Goal: Transaction & Acquisition: Download file/media

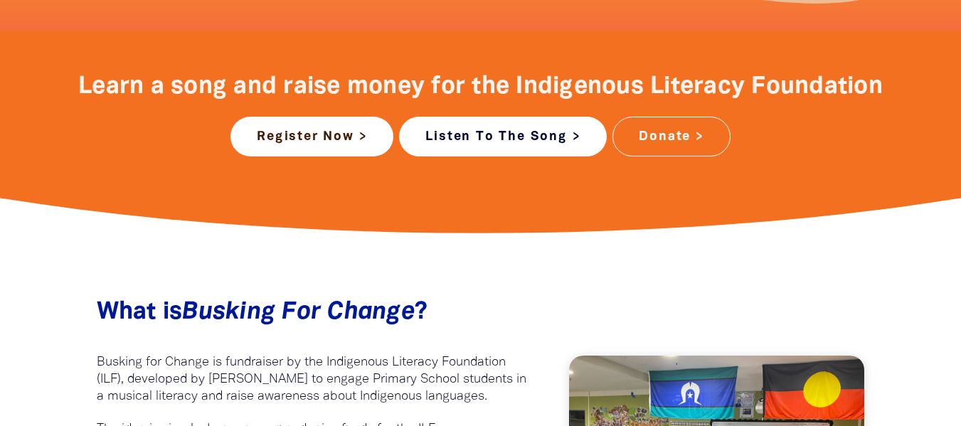
drag, startPoint x: 0, startPoint y: 0, endPoint x: 595, endPoint y: 131, distance: 608.8
click at [595, 131] on link "Listen To The Song >" at bounding box center [503, 137] width 208 height 40
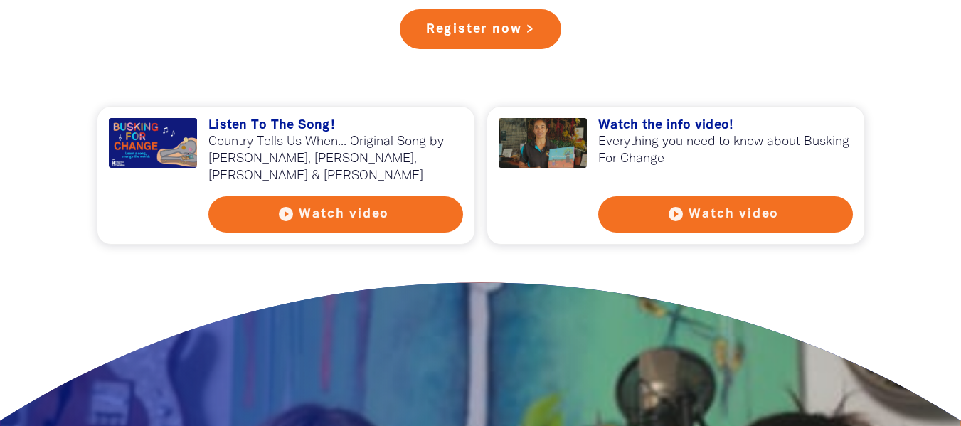
scroll to position [1341, 0]
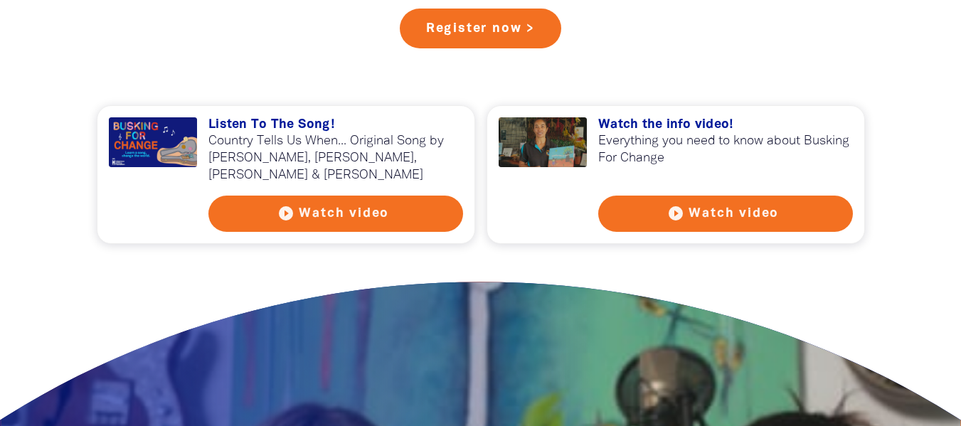
click at [319, 124] on h3 "Listen To The Song!" at bounding box center [335, 125] width 255 height 16
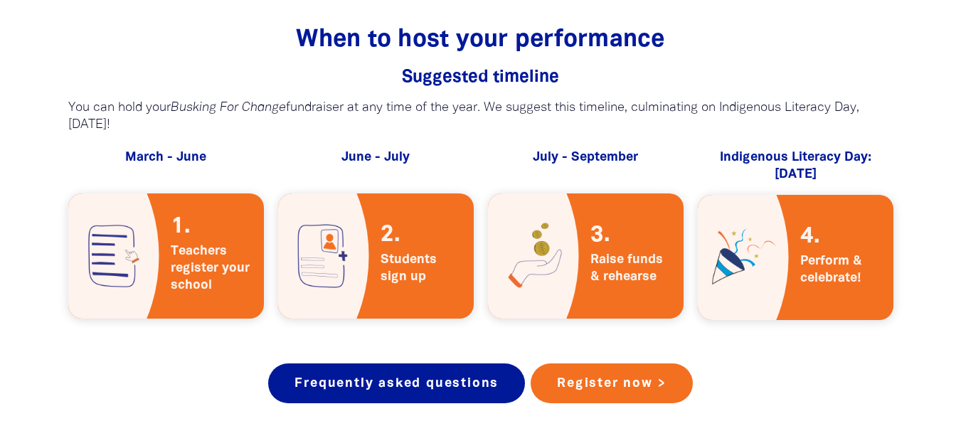
scroll to position [2504, 0]
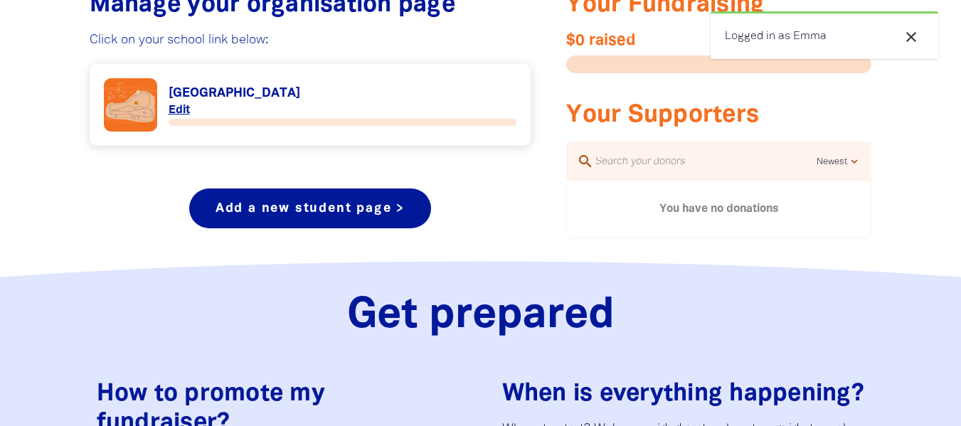
scroll to position [592, 0]
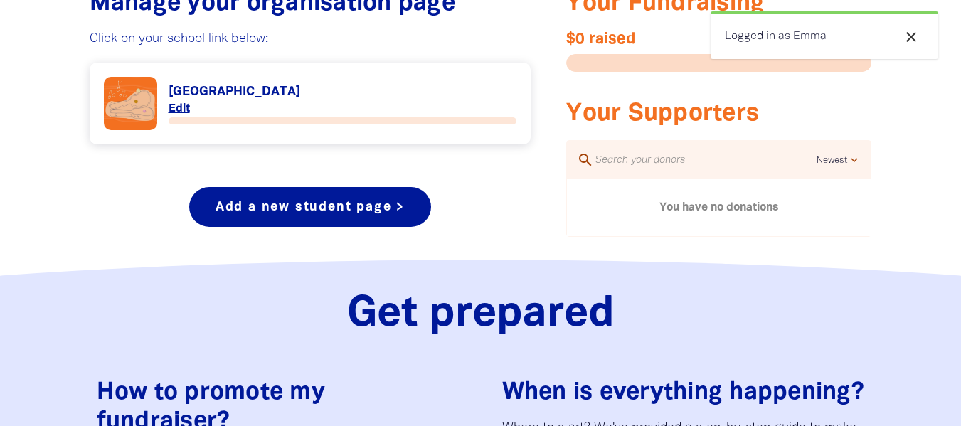
click at [917, 36] on icon "close" at bounding box center [911, 36] width 17 height 17
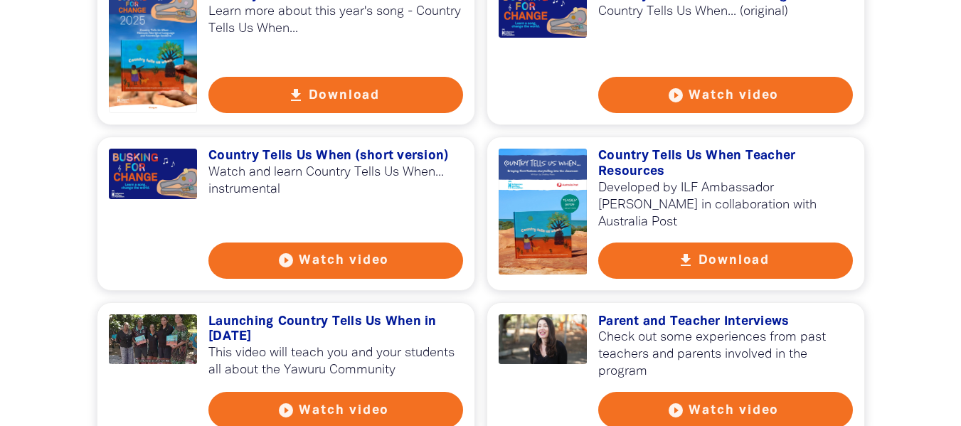
scroll to position [1701, 0]
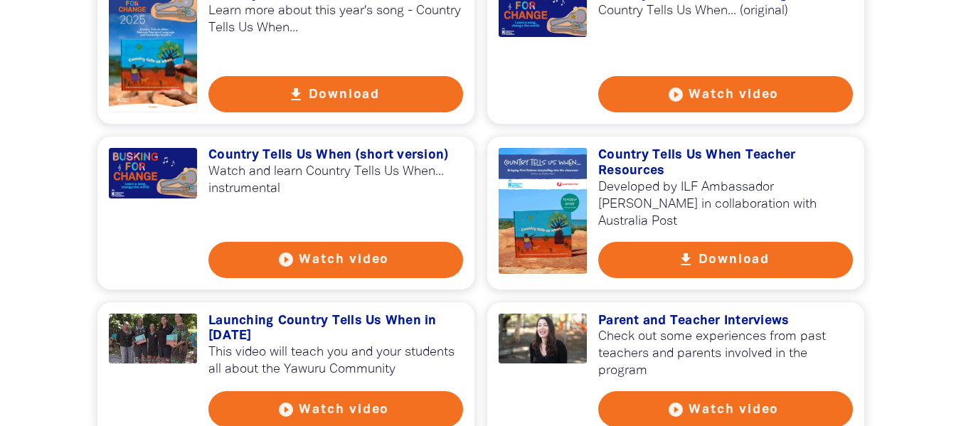
click at [390, 164] on h3 "Country Tells Us When (short version)" at bounding box center [335, 156] width 255 height 16
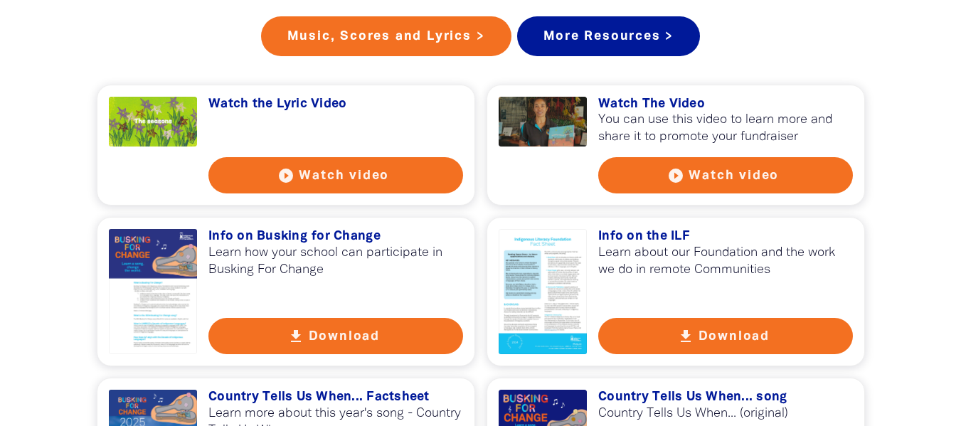
scroll to position [1303, 0]
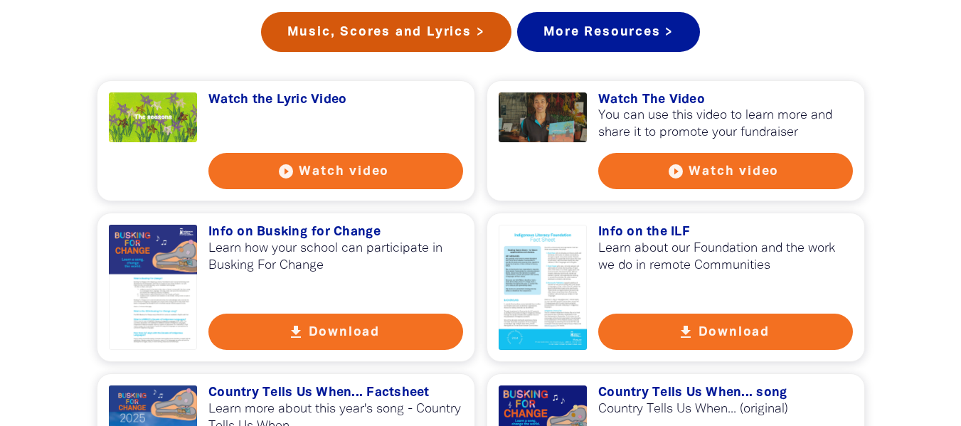
click at [408, 41] on link "Music, Scores and Lyrics >" at bounding box center [386, 32] width 250 height 40
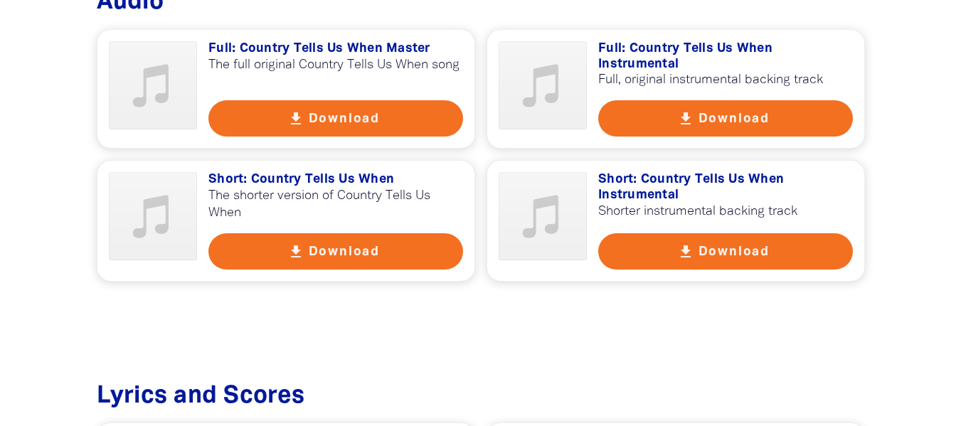
scroll to position [824, 0]
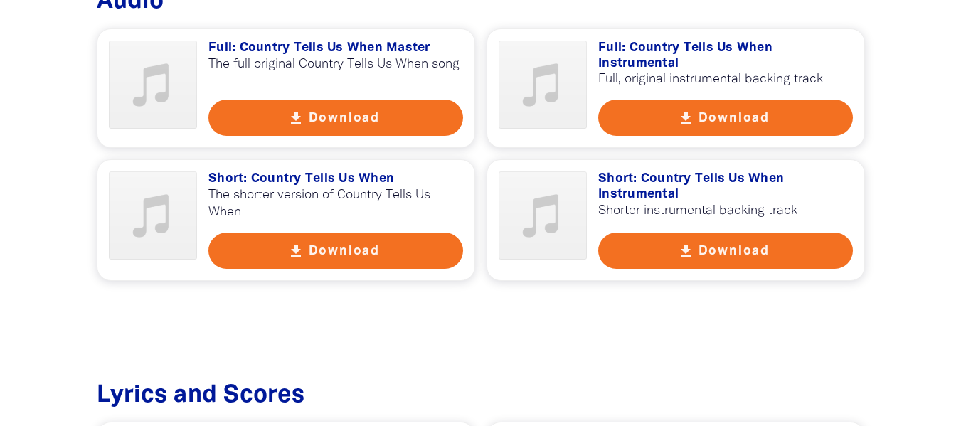
click at [639, 109] on button "get_app Download" at bounding box center [725, 118] width 255 height 36
